Goal: Information Seeking & Learning: Learn about a topic

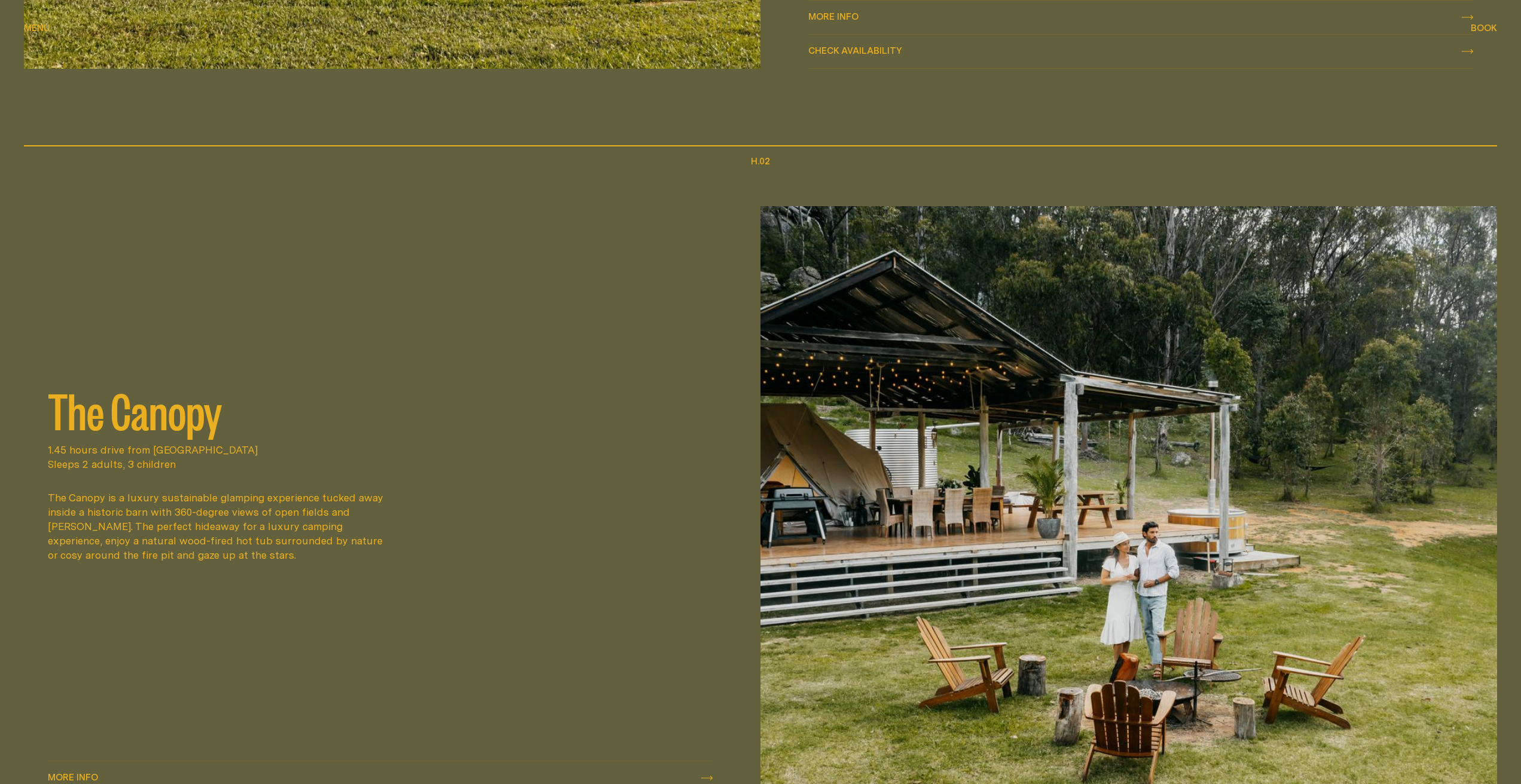
scroll to position [1432, 0]
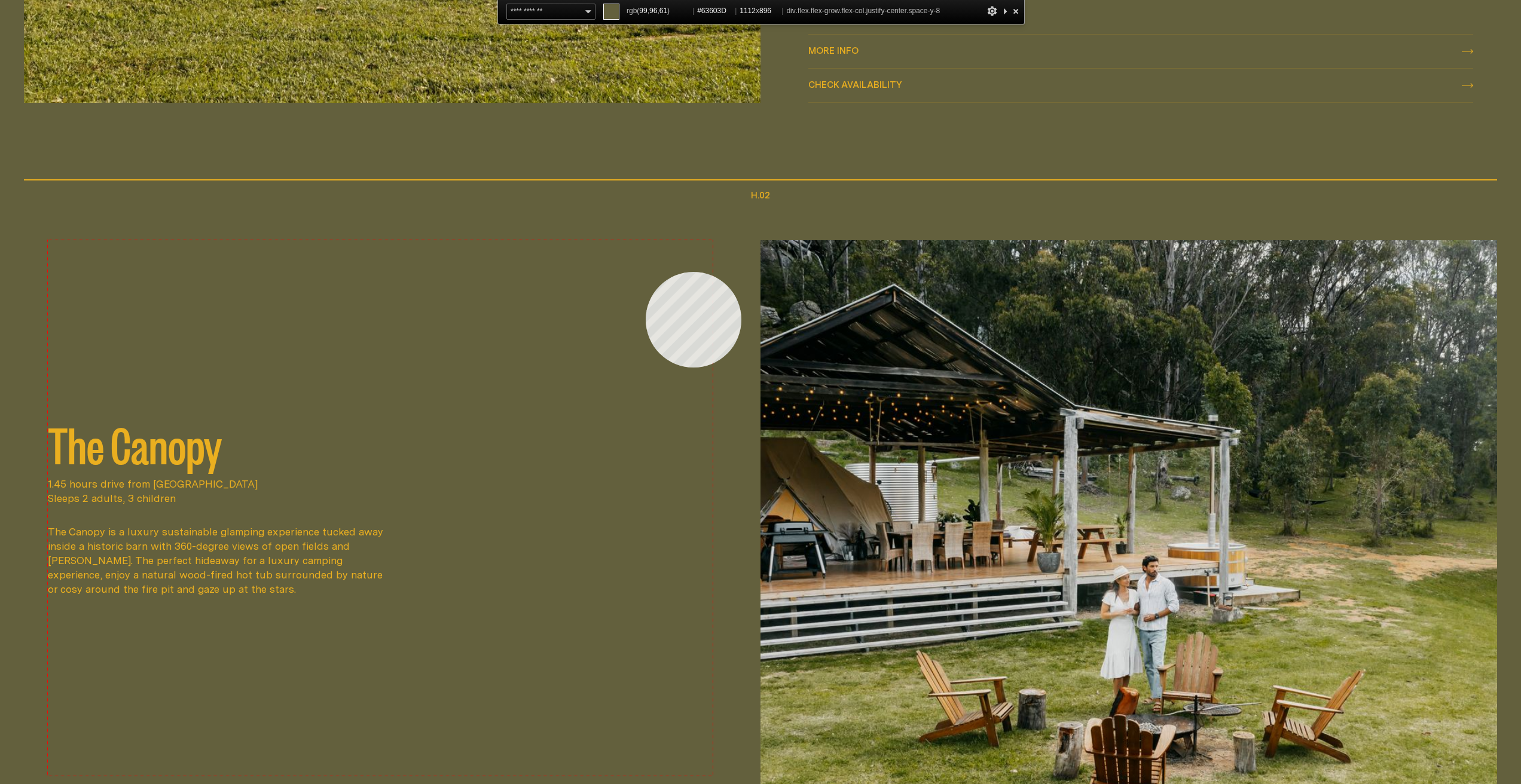
click at [645, 272] on div "The Canopy 1.45 hours drive from [GEOGRAPHIC_DATA] Sleeps 2 adults, 3 children …" at bounding box center [380, 508] width 665 height 535
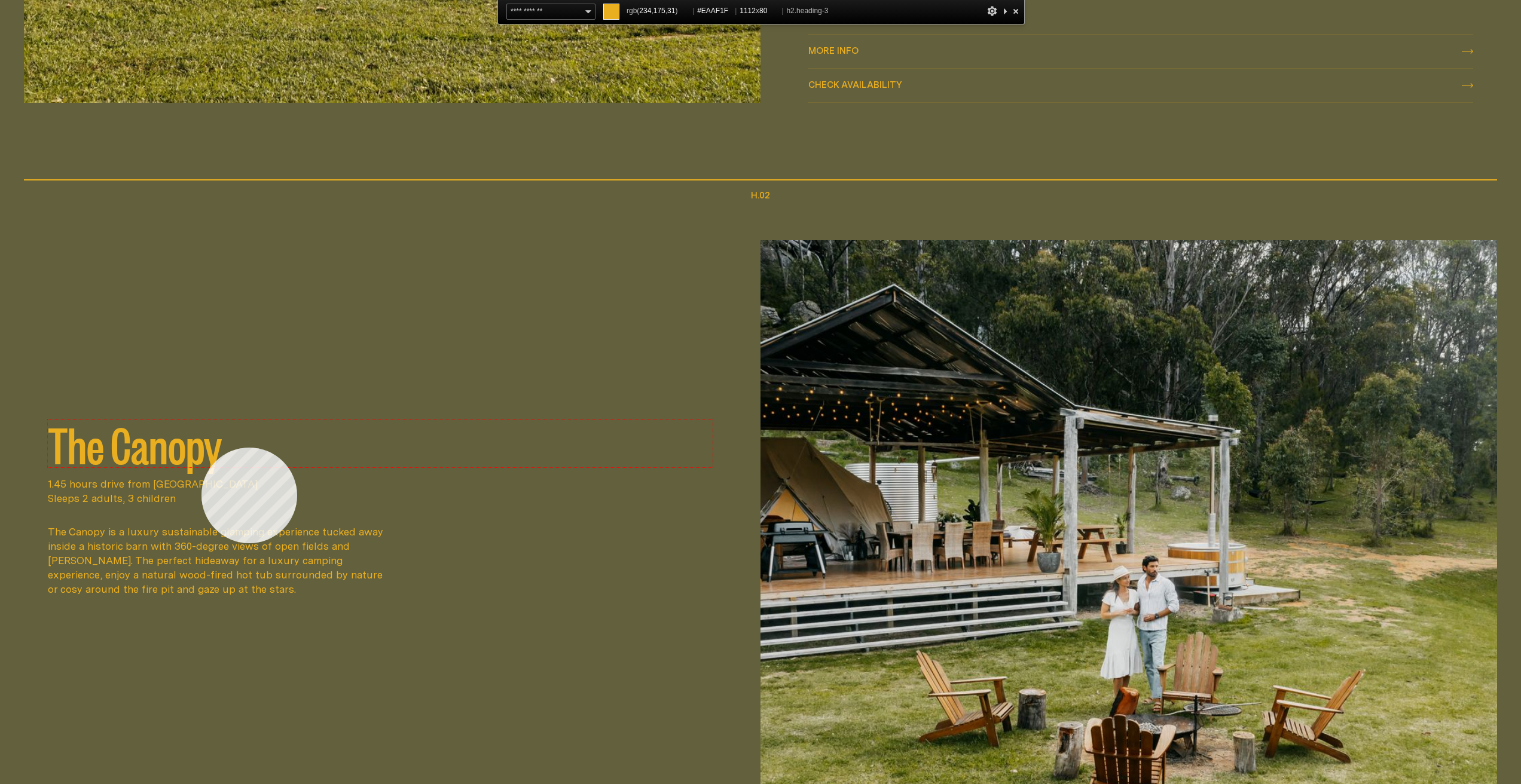
click at [201, 447] on h2 "The Canopy" at bounding box center [380, 443] width 665 height 48
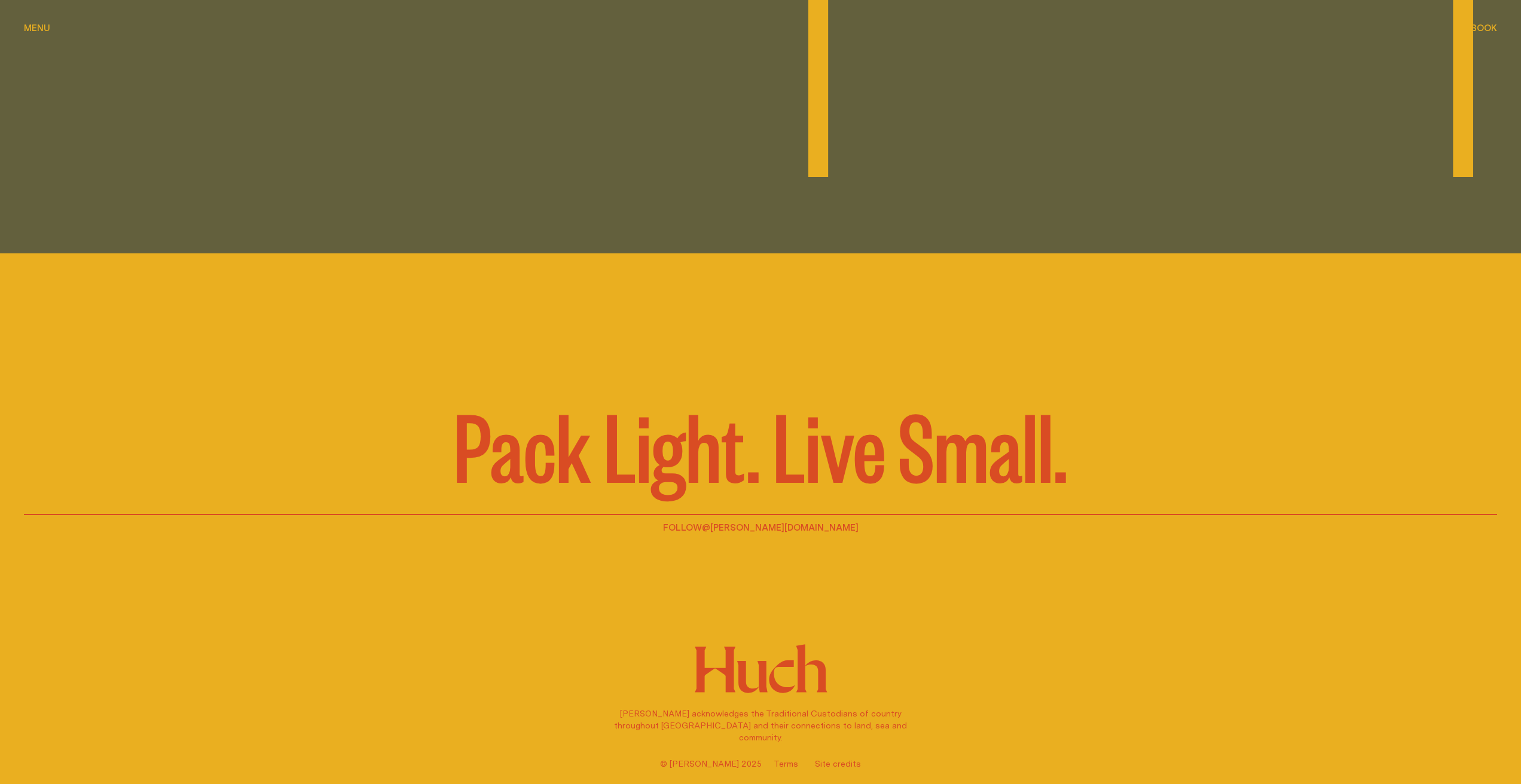
scroll to position [3648, 0]
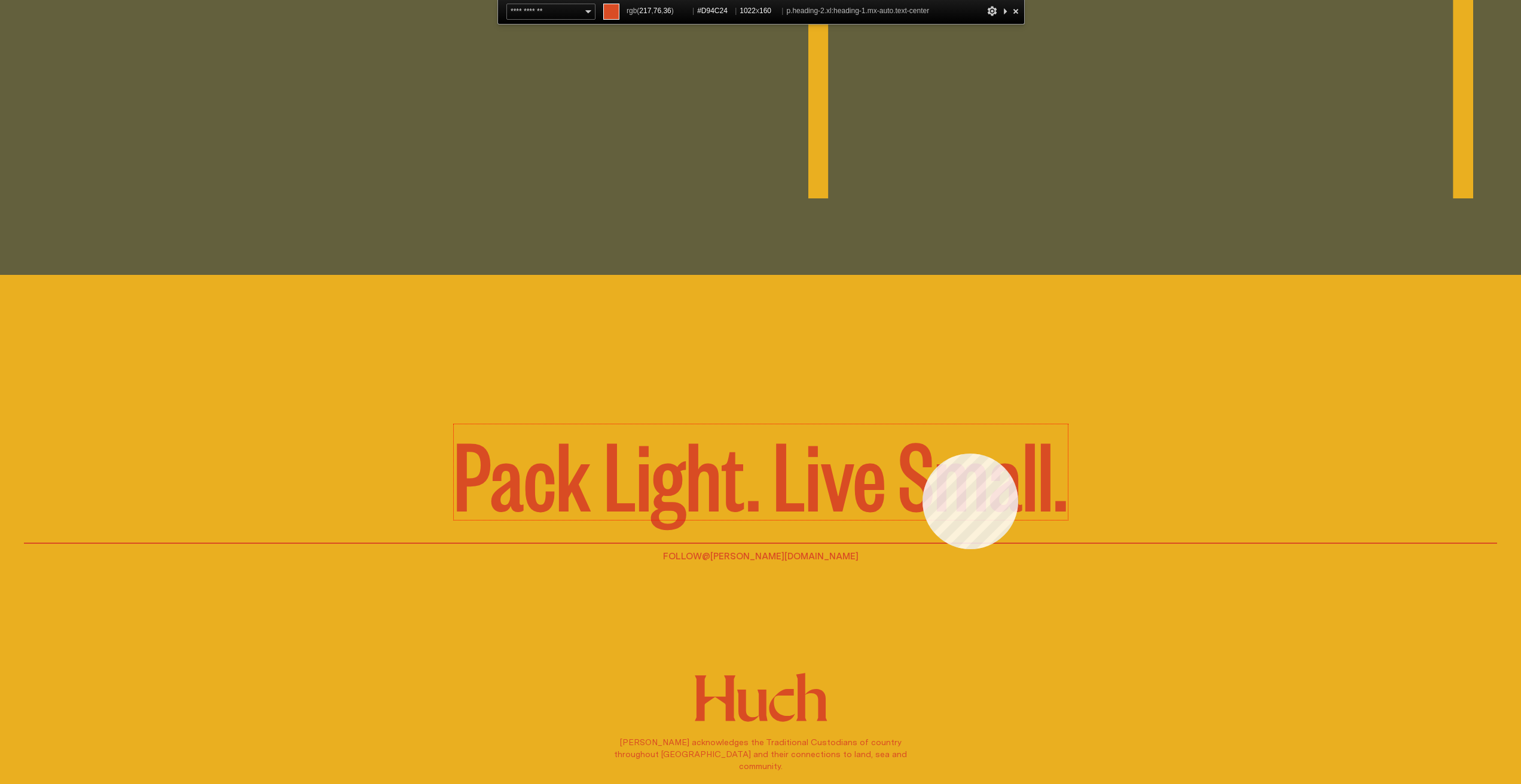
click at [922, 454] on p "Pack Light. Live Small." at bounding box center [761, 472] width 614 height 95
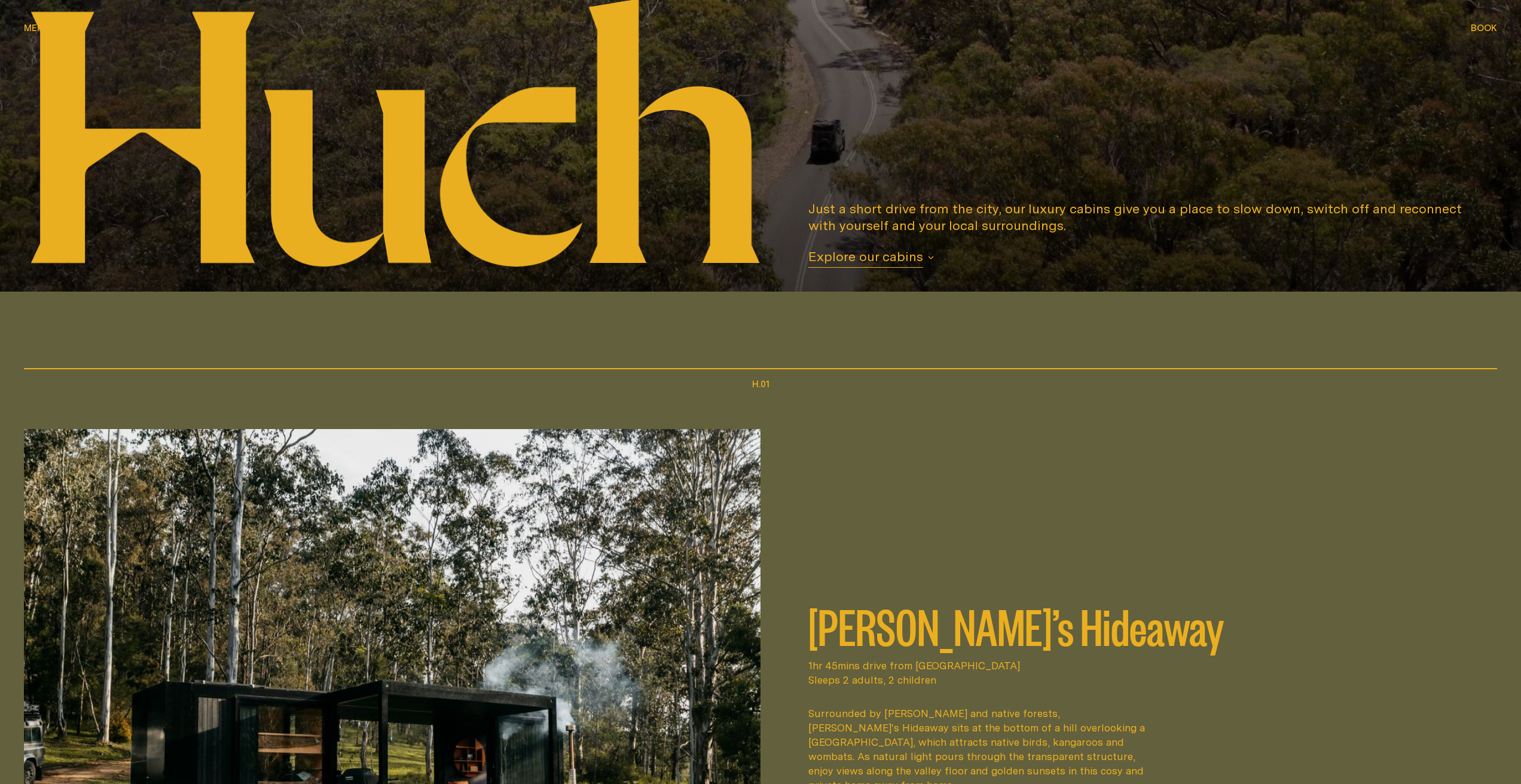
scroll to position [0, 0]
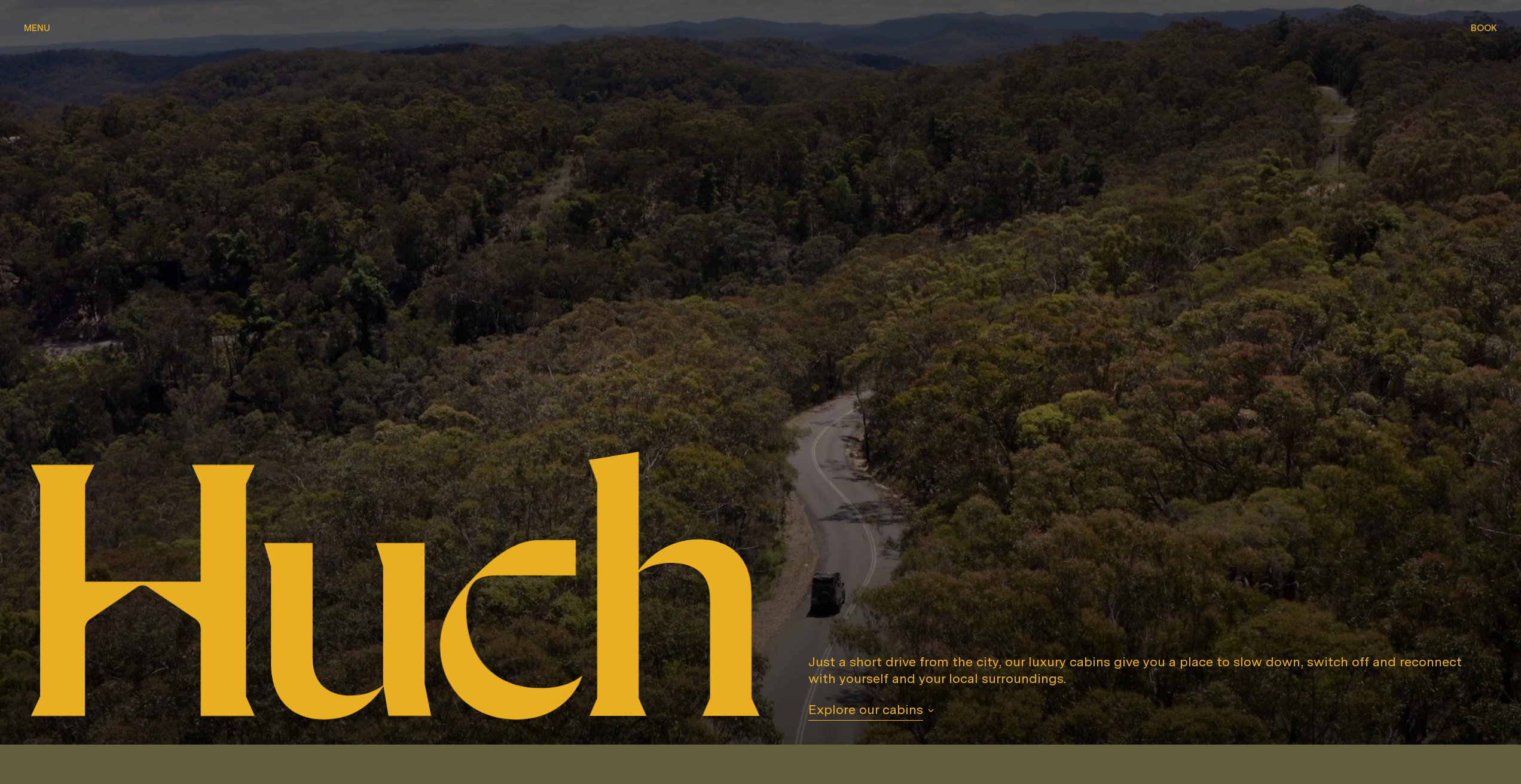
click at [1492, 30] on span "Book" at bounding box center [1484, 27] width 27 height 9
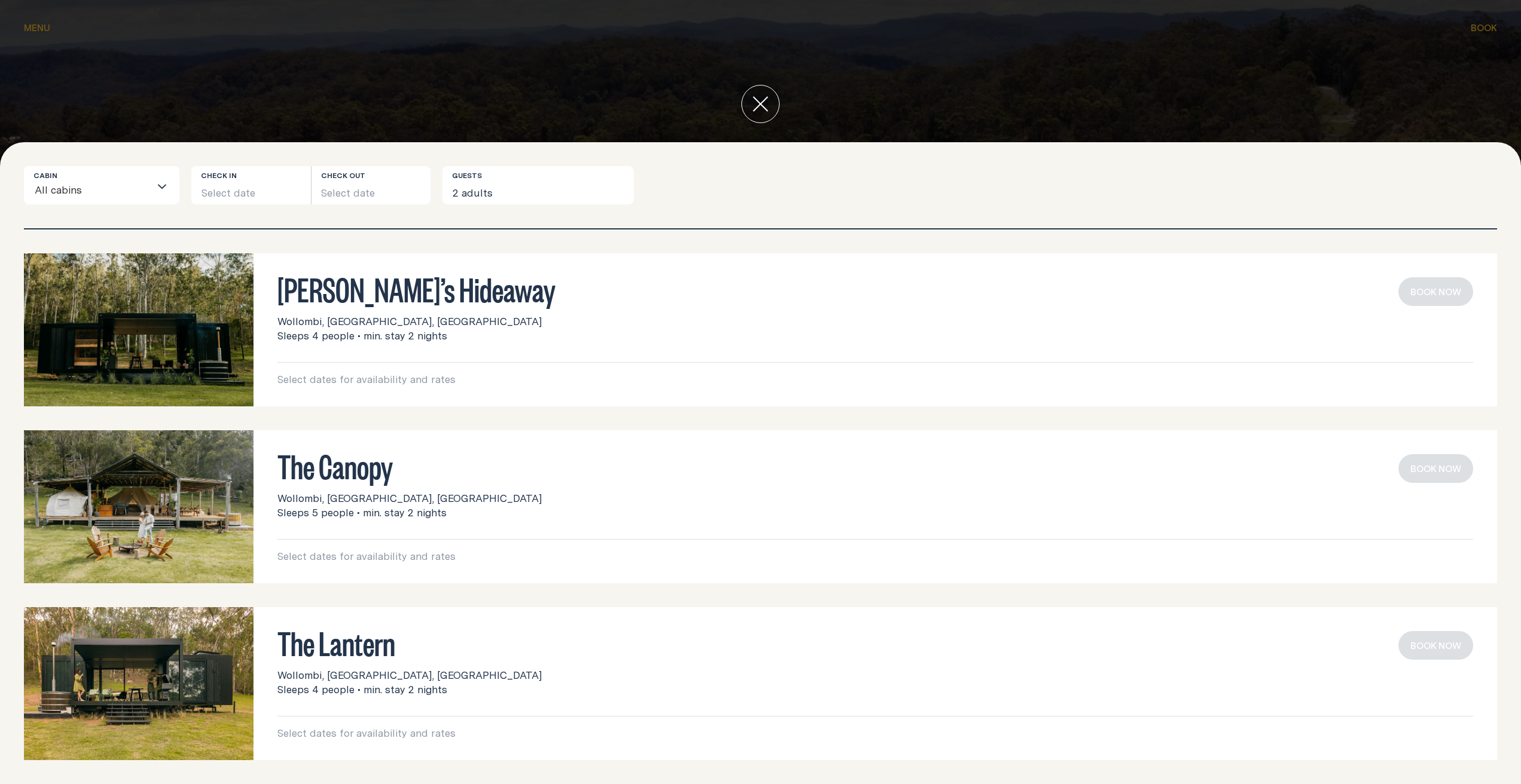
click at [752, 90] on button "close" at bounding box center [760, 103] width 38 height 38
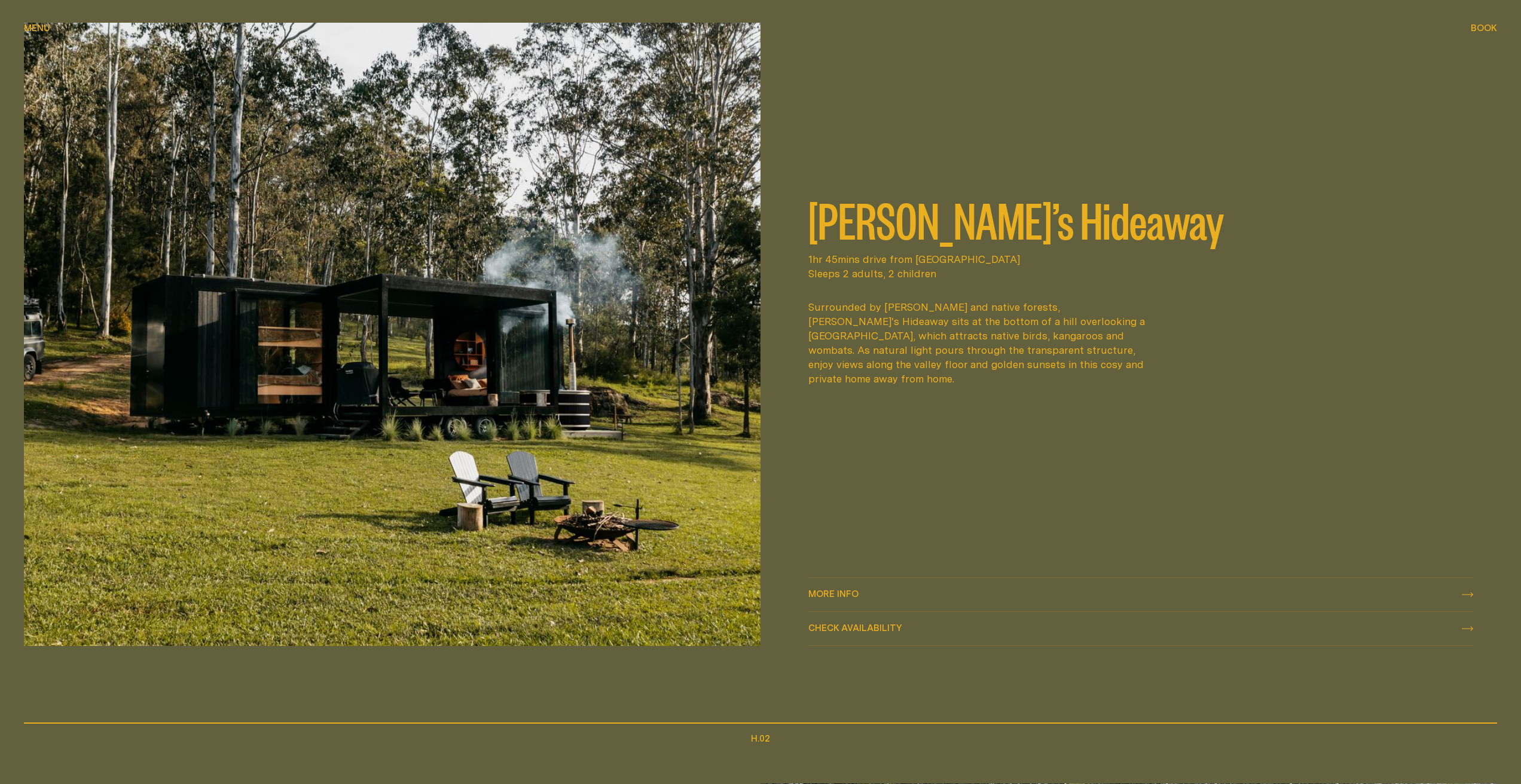
scroll to position [868, 0]
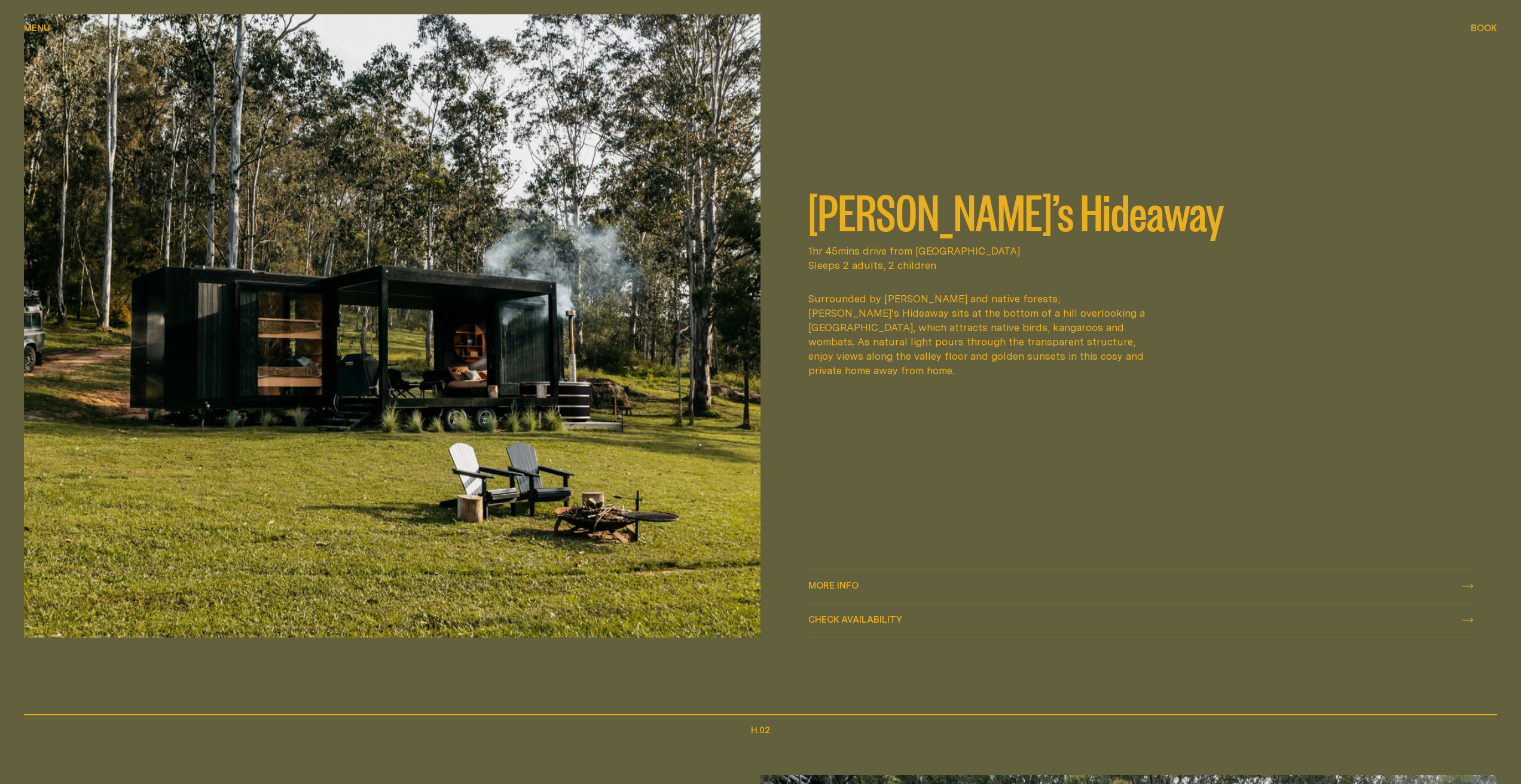
click at [846, 574] on link "More info More info" at bounding box center [1141, 585] width 665 height 33
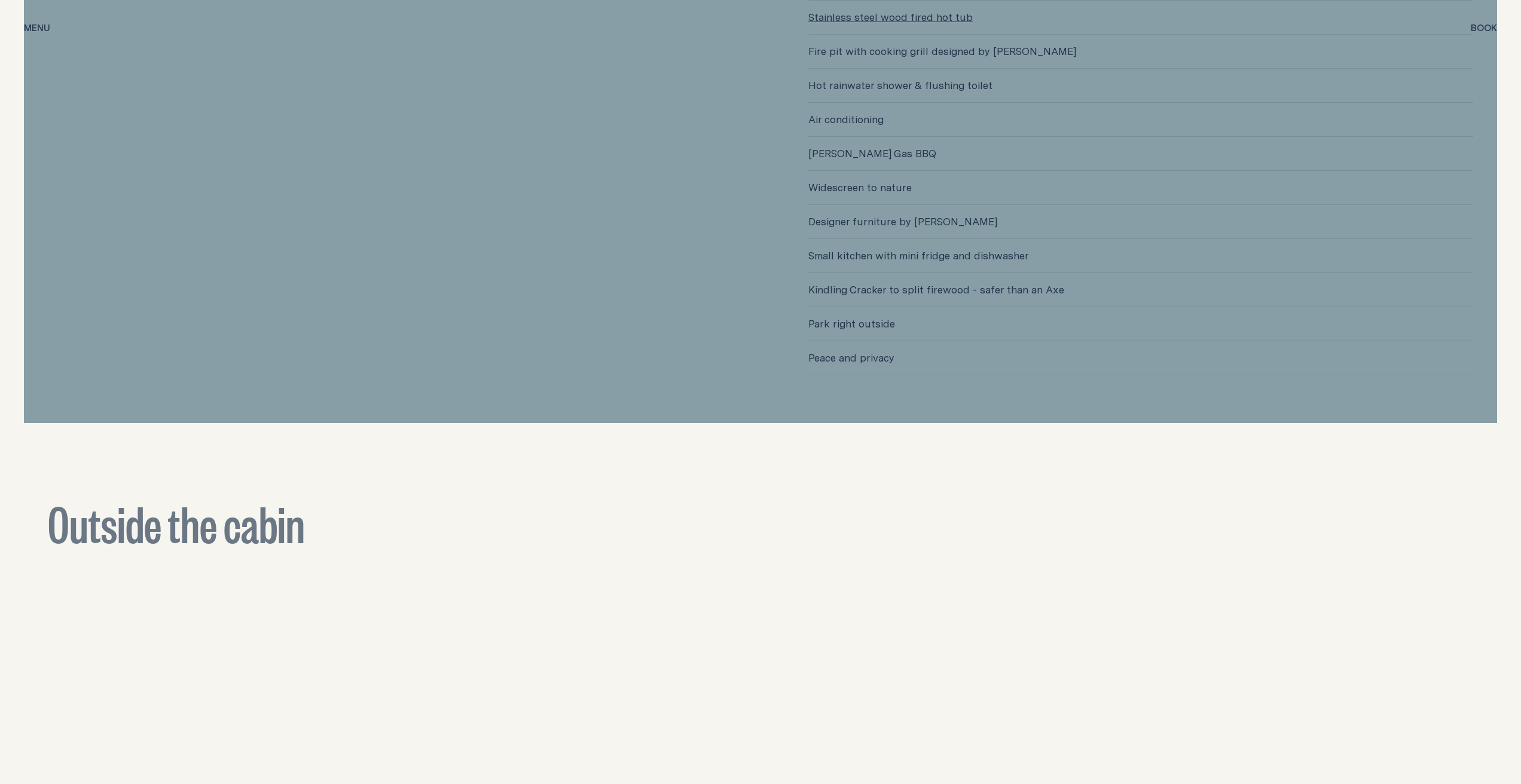
scroll to position [3733, 0]
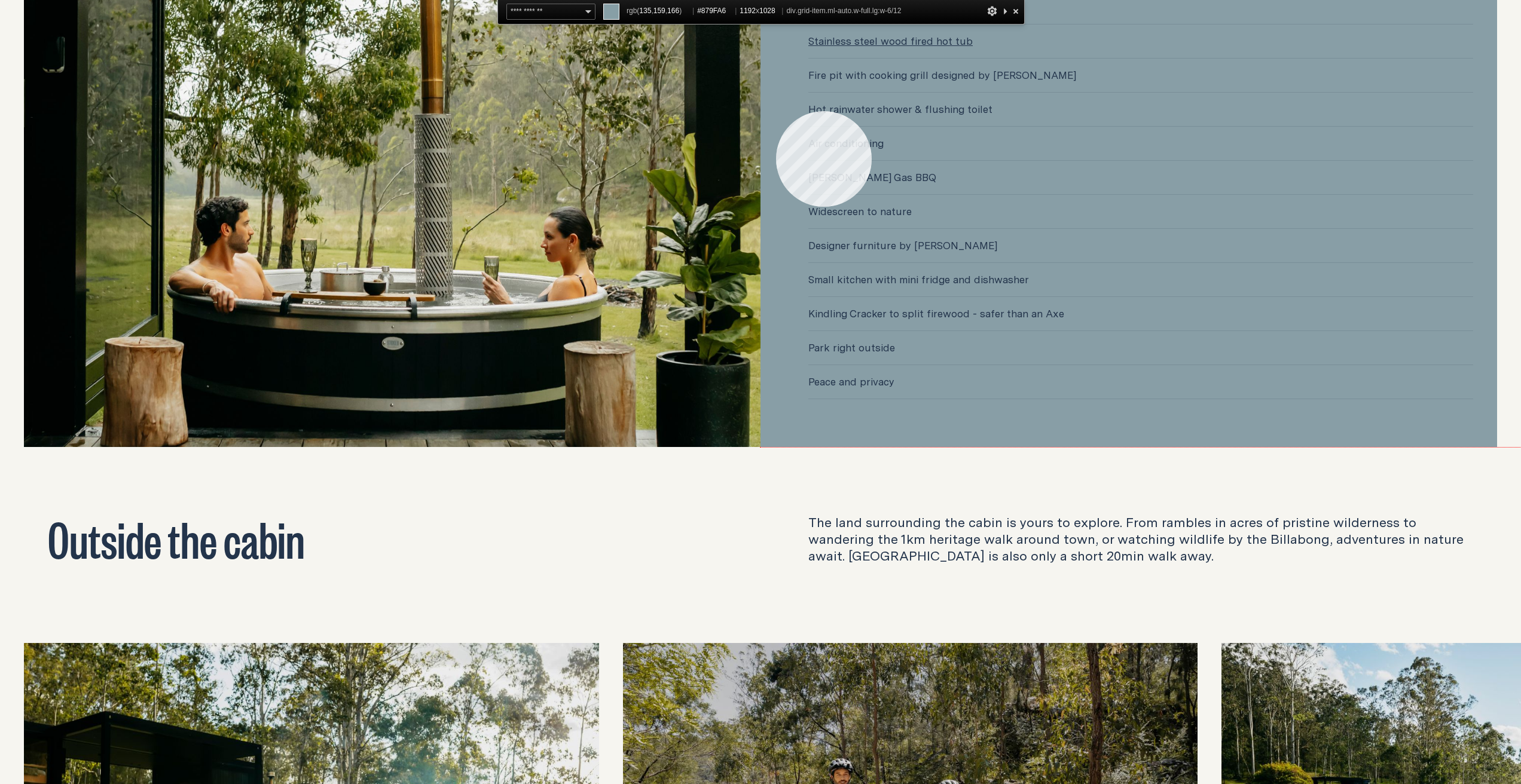
click at [776, 111] on div "Small luxuries in the great outdoors Stainless steel wood fired hot tub Fire pi…" at bounding box center [1140, 140] width 760 height 614
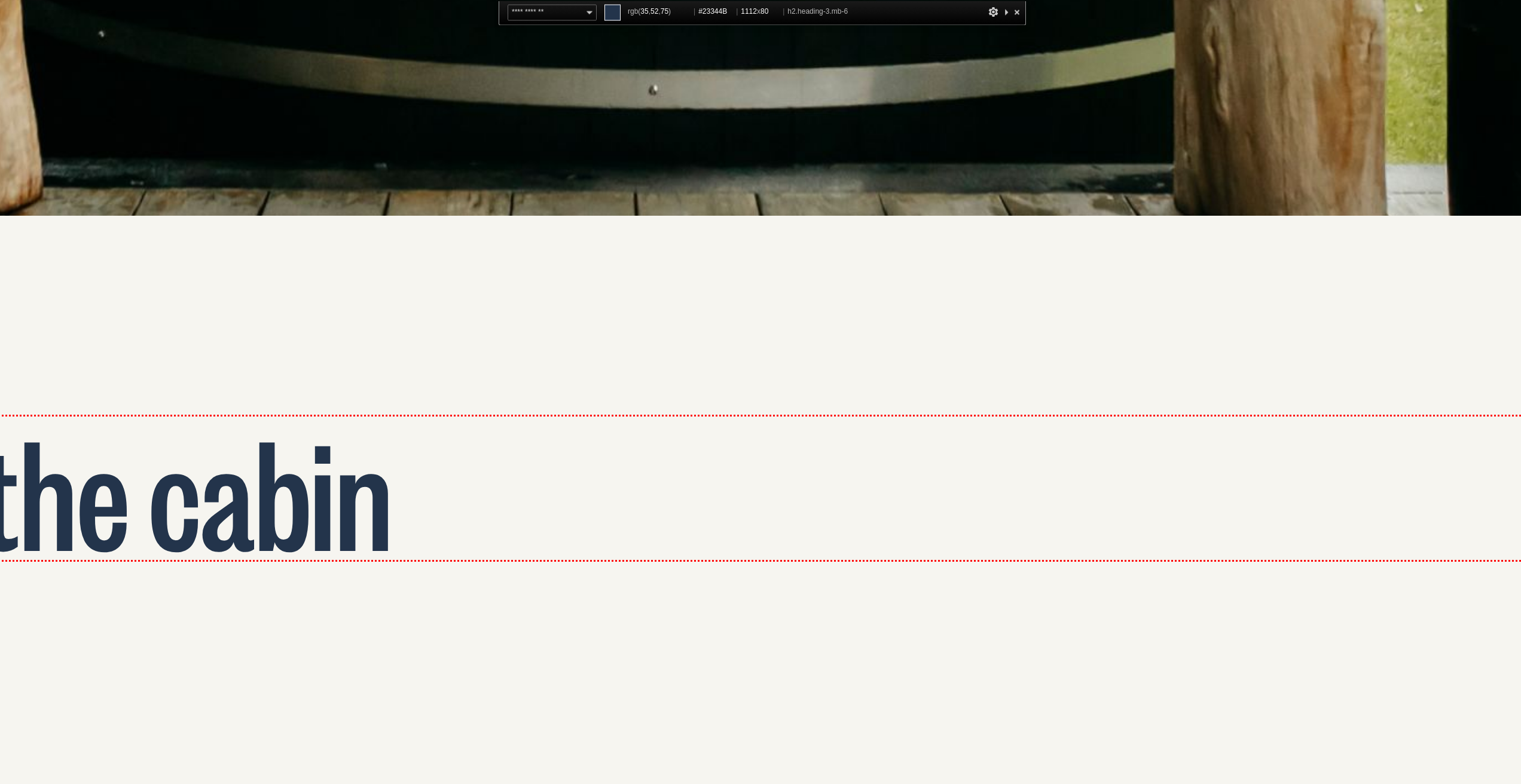
click at [262, 528] on h2 "Outside the cabin" at bounding box center [380, 537] width 665 height 48
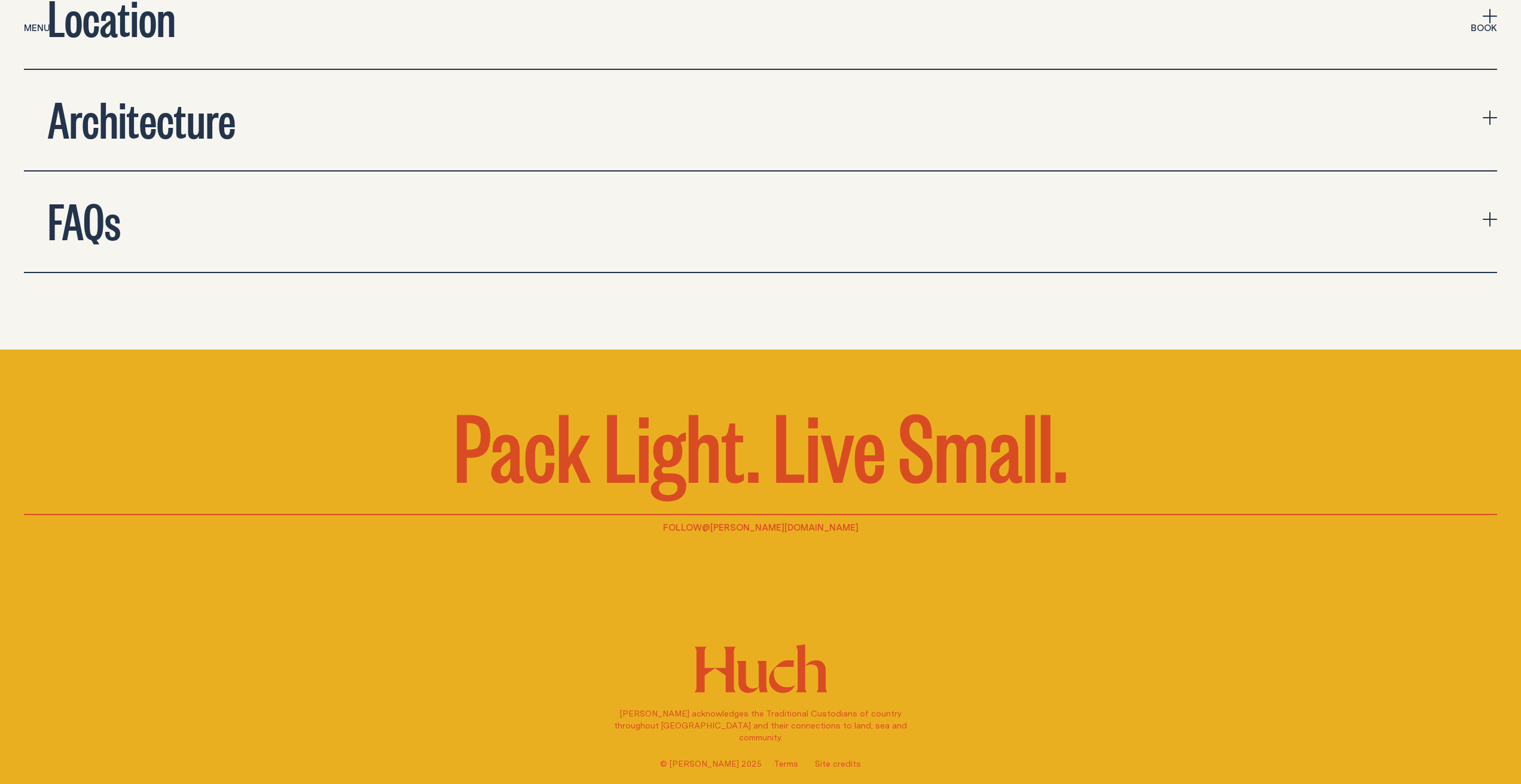
scroll to position [4947, 0]
